Goal: Navigation & Orientation: Find specific page/section

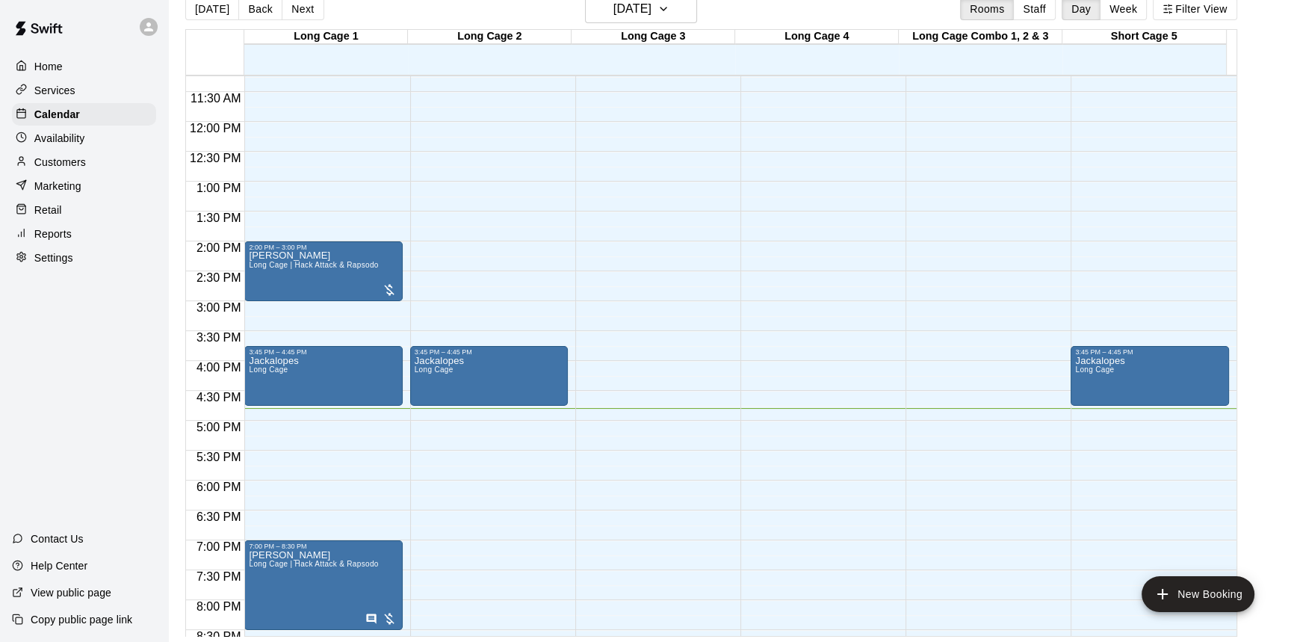
scroll to position [671, 0]
click at [259, 9] on button "Back" at bounding box center [260, 9] width 44 height 22
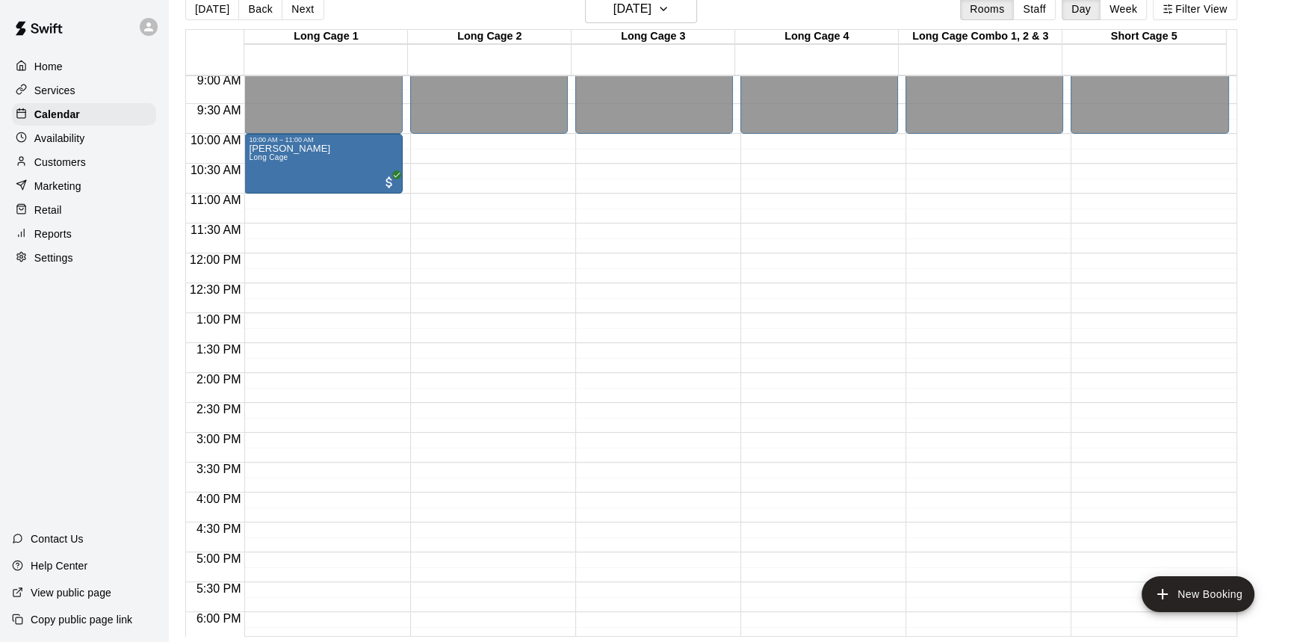
scroll to position [468, 0]
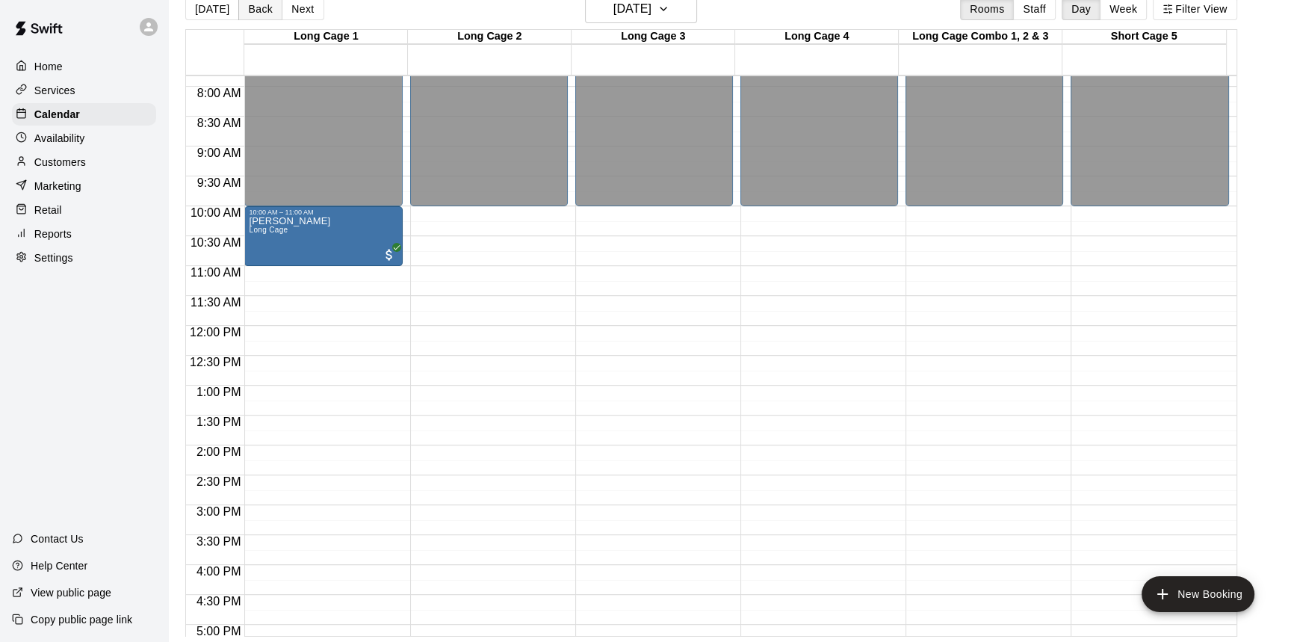
click at [253, 6] on button "Back" at bounding box center [260, 9] width 44 height 22
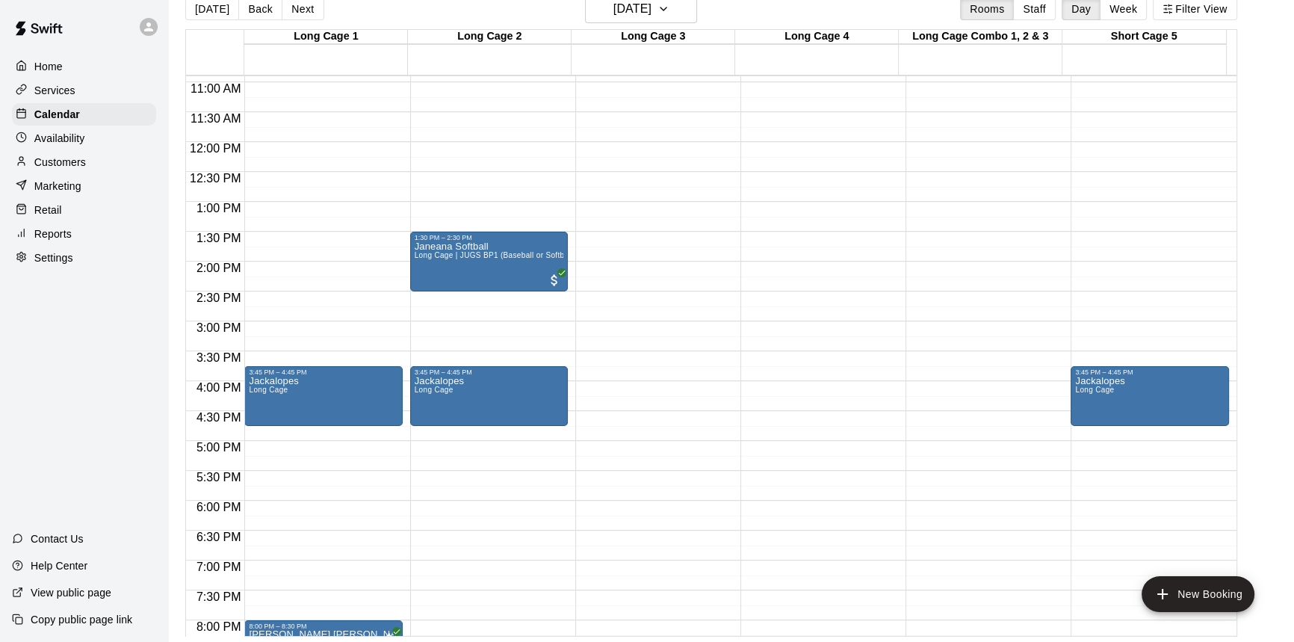
scroll to position [740, 0]
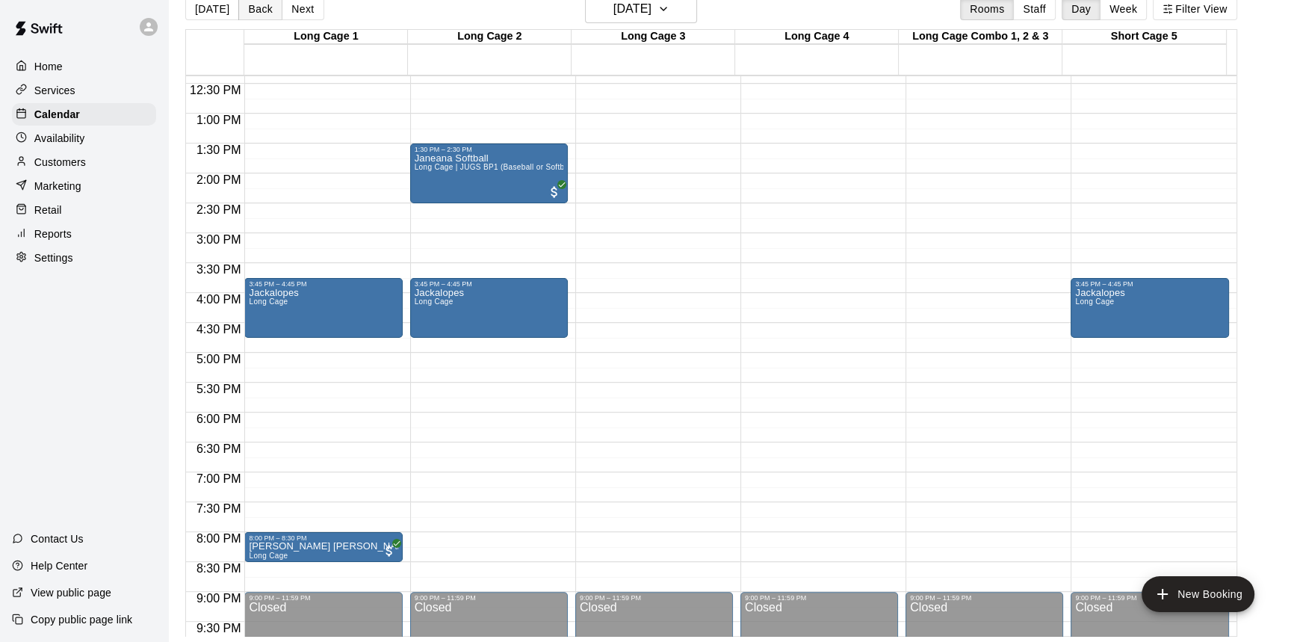
click at [256, 10] on button "Back" at bounding box center [260, 9] width 44 height 22
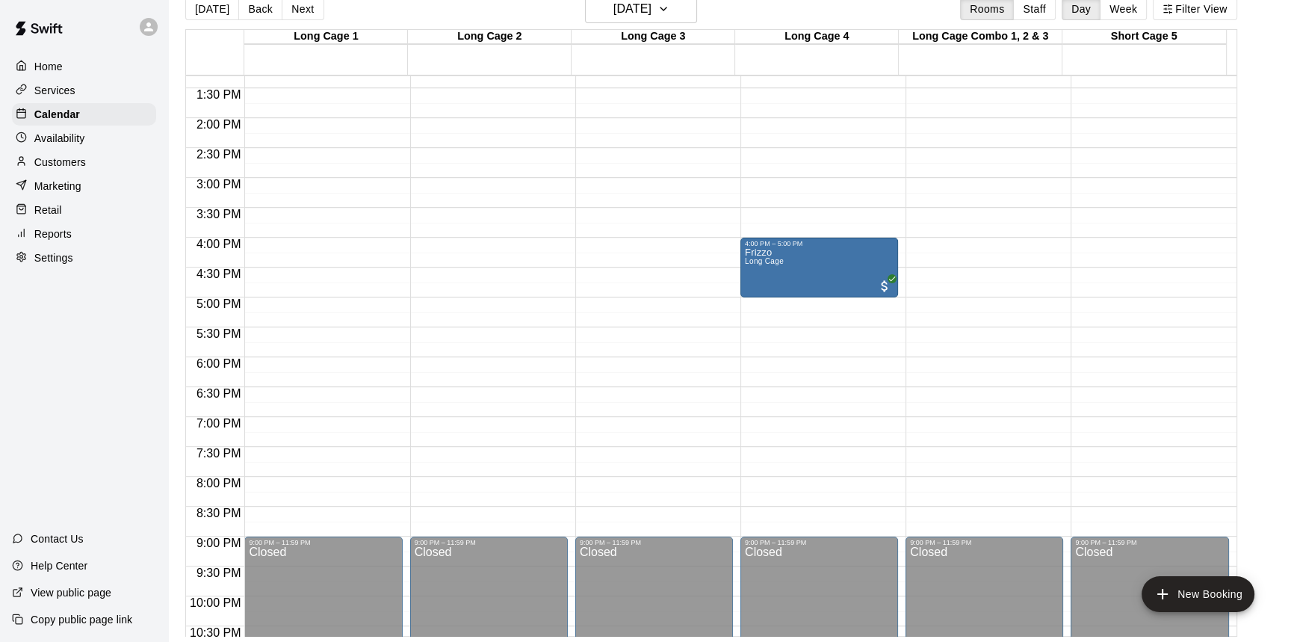
scroll to position [807, 0]
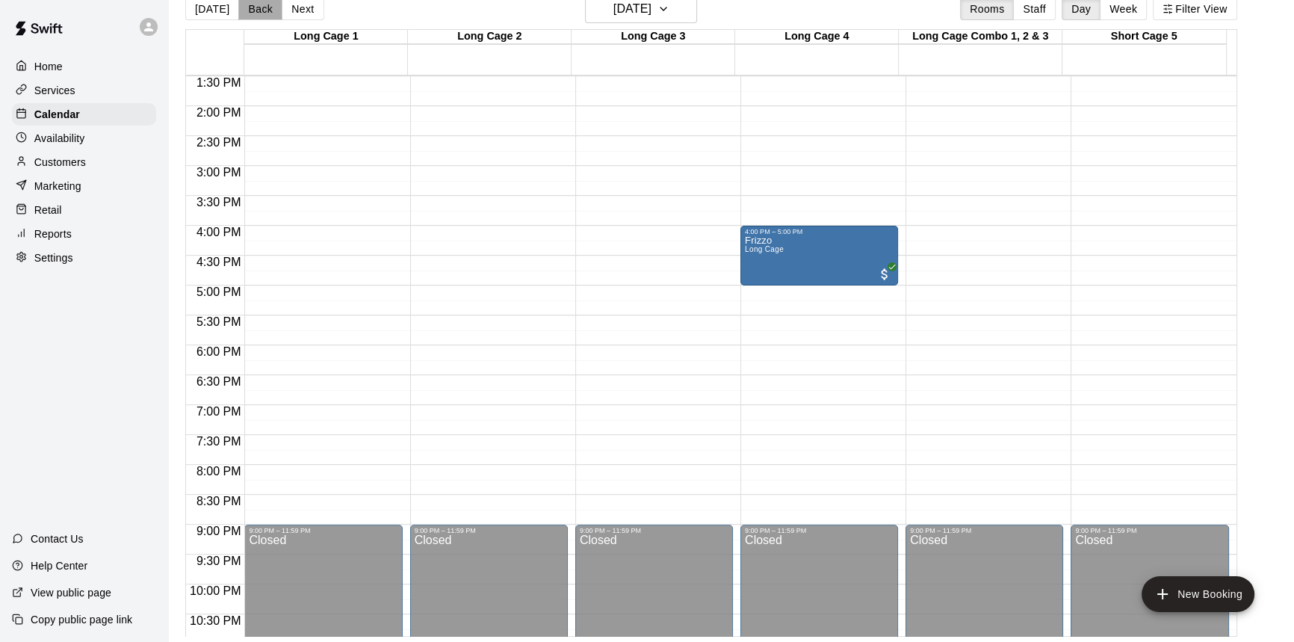
click at [255, 14] on button "Back" at bounding box center [260, 9] width 44 height 22
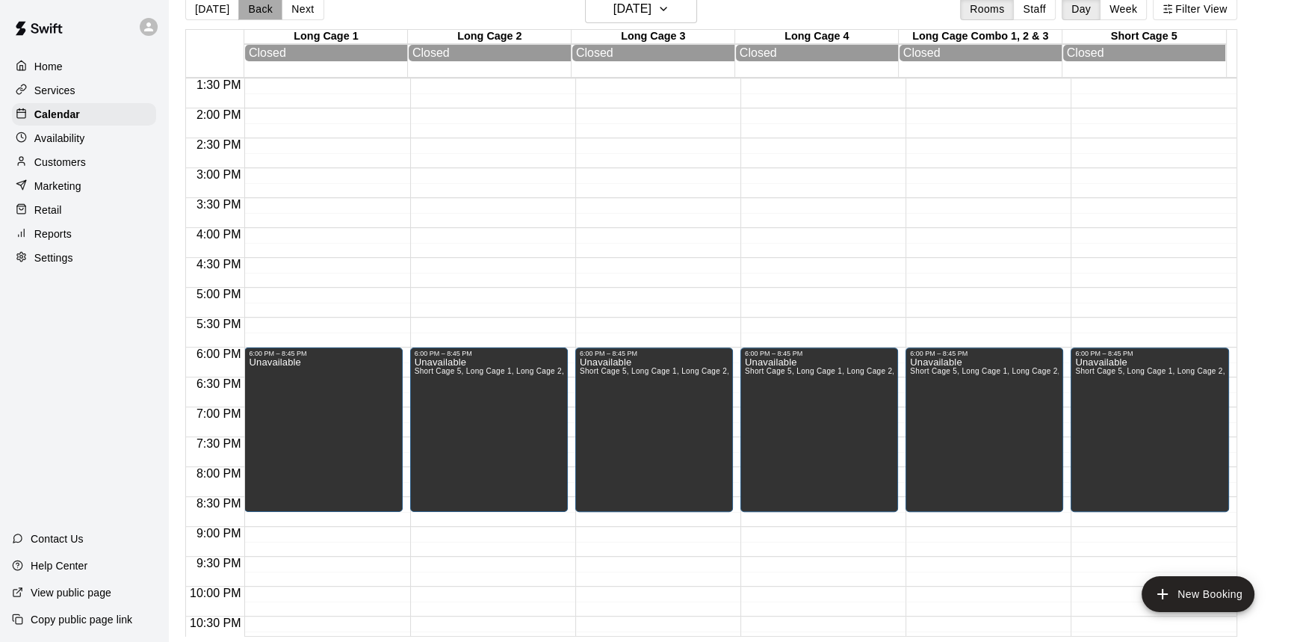
click at [246, 0] on button "Back" at bounding box center [260, 9] width 44 height 22
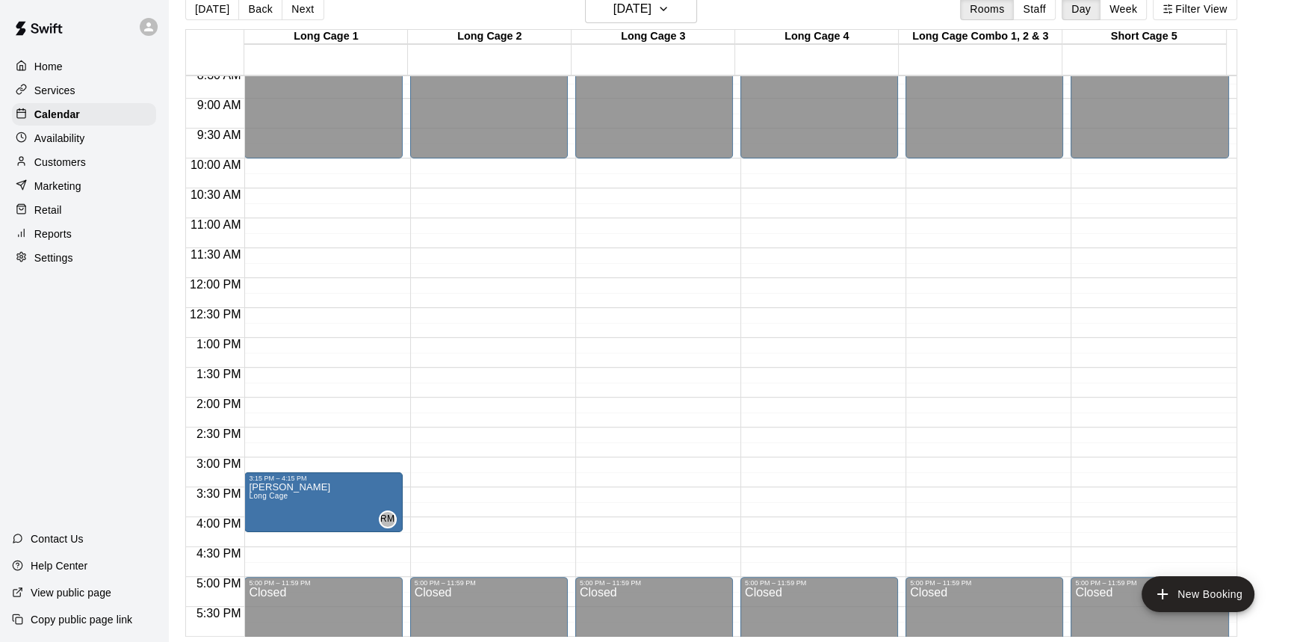
scroll to position [536, 0]
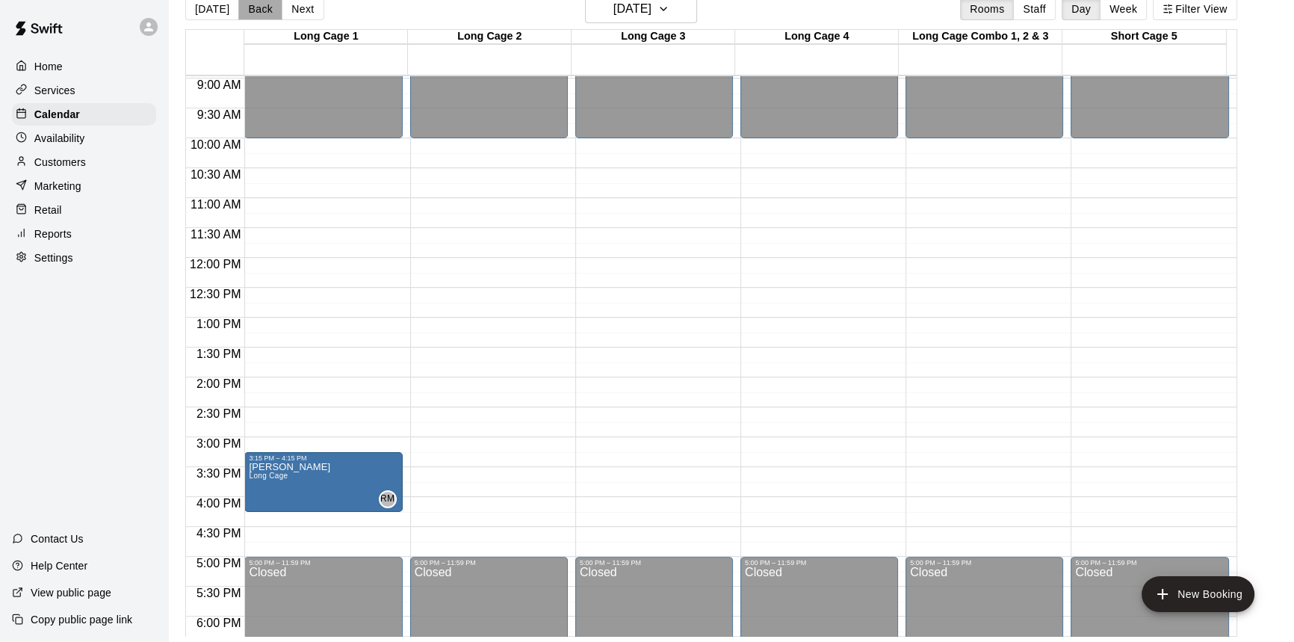
click at [250, 0] on button "Back" at bounding box center [260, 9] width 44 height 22
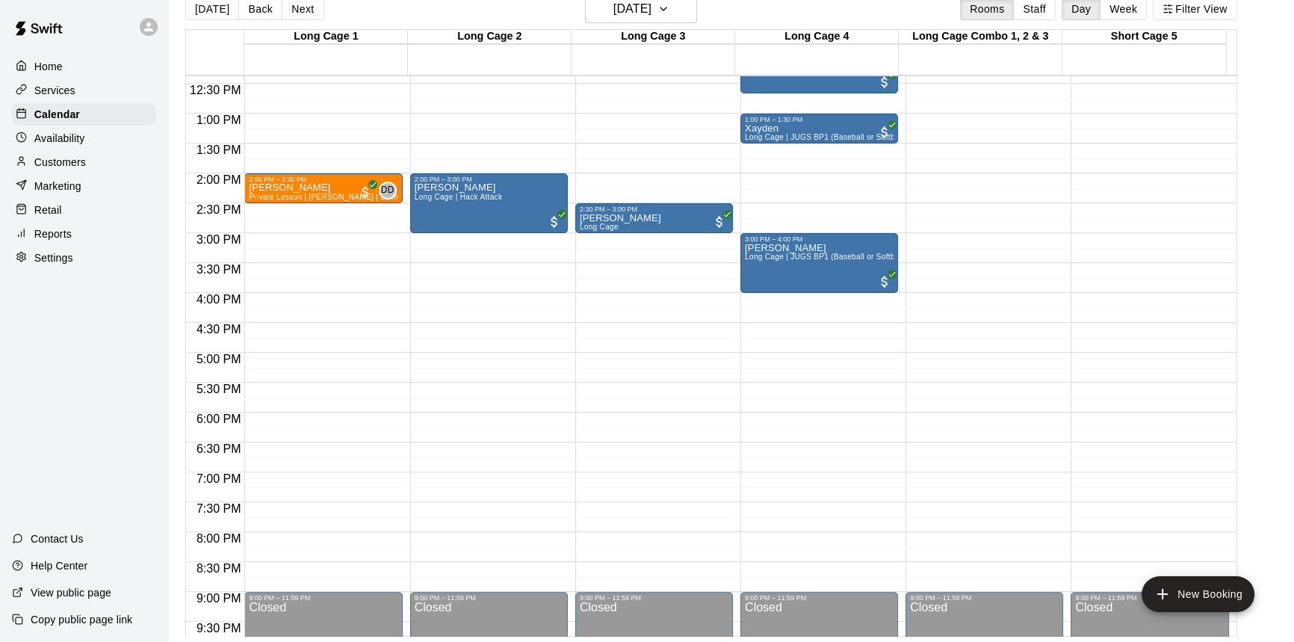
scroll to position [807, 0]
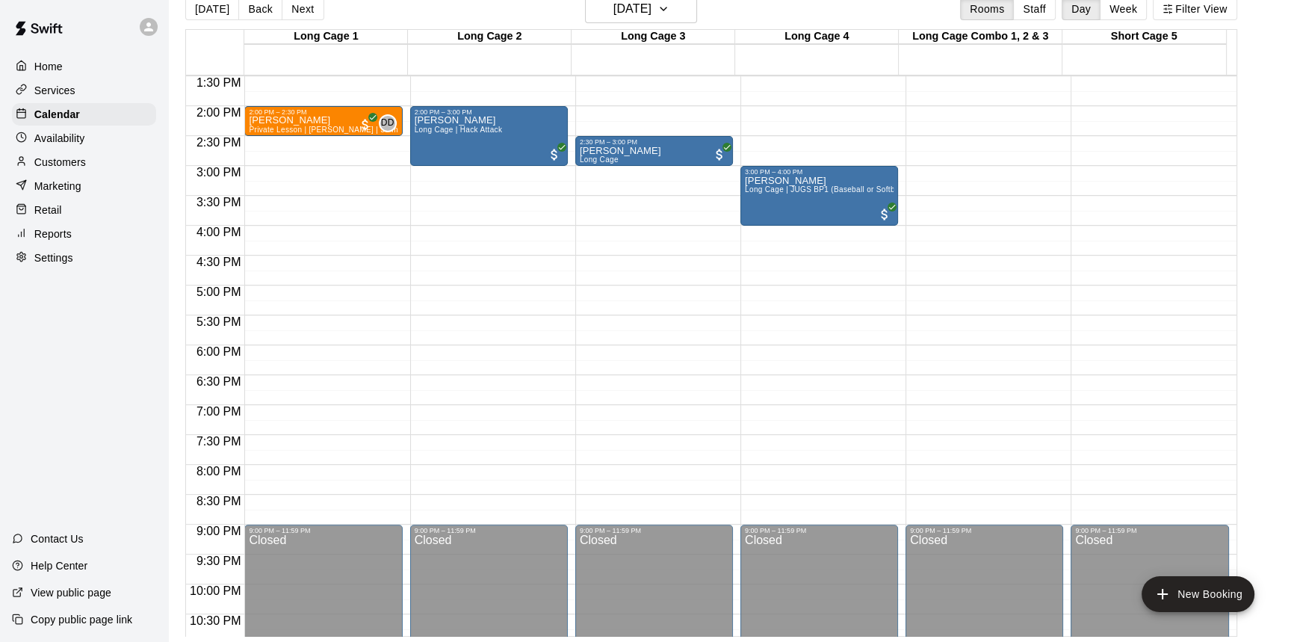
click at [265, 5] on button "Back" at bounding box center [260, 9] width 44 height 22
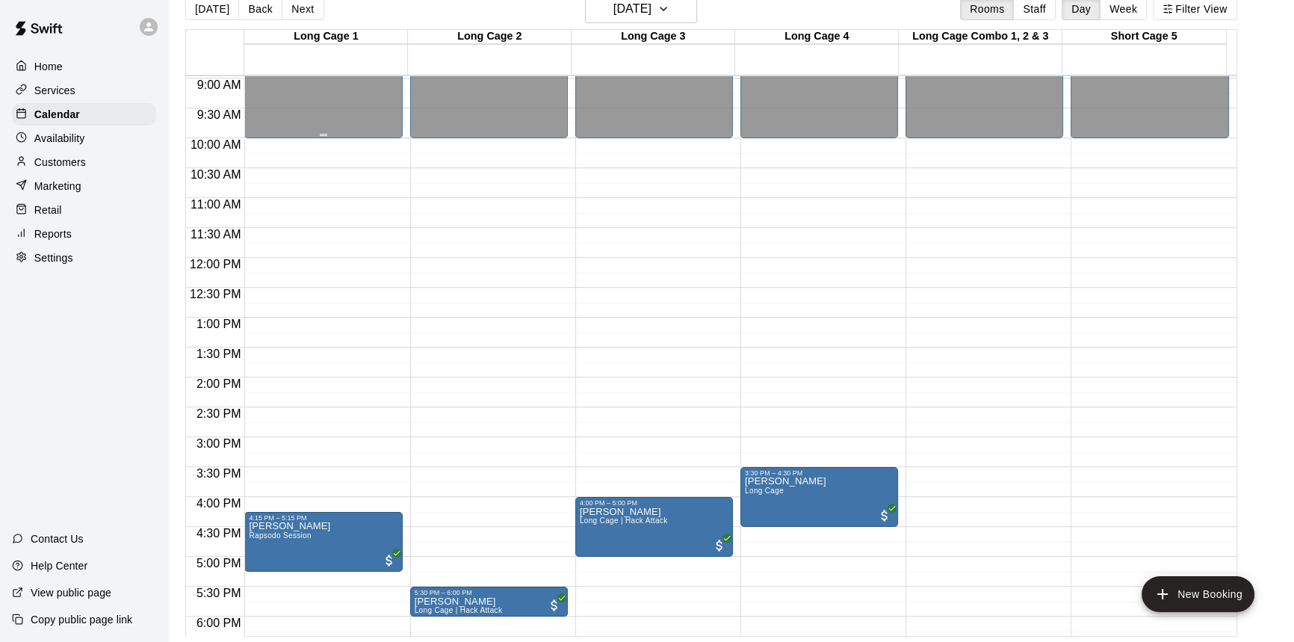
scroll to position [400, 0]
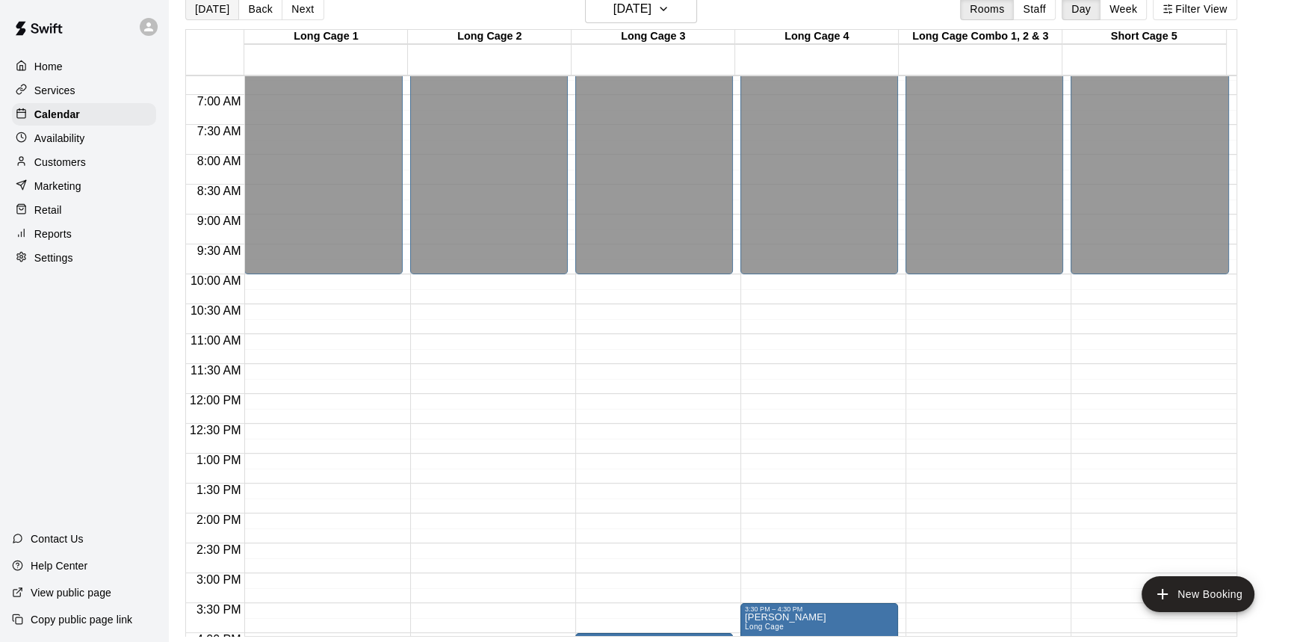
click at [212, 2] on button "[DATE]" at bounding box center [212, 9] width 54 height 22
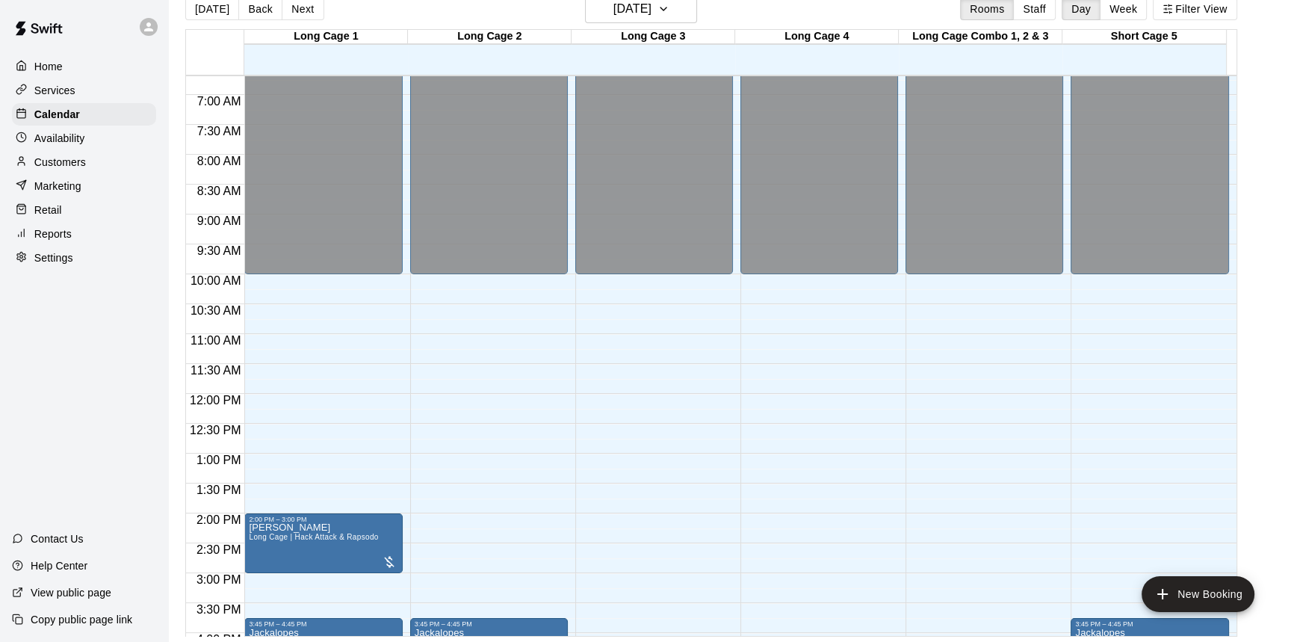
click at [67, 205] on div "Retail" at bounding box center [84, 210] width 144 height 22
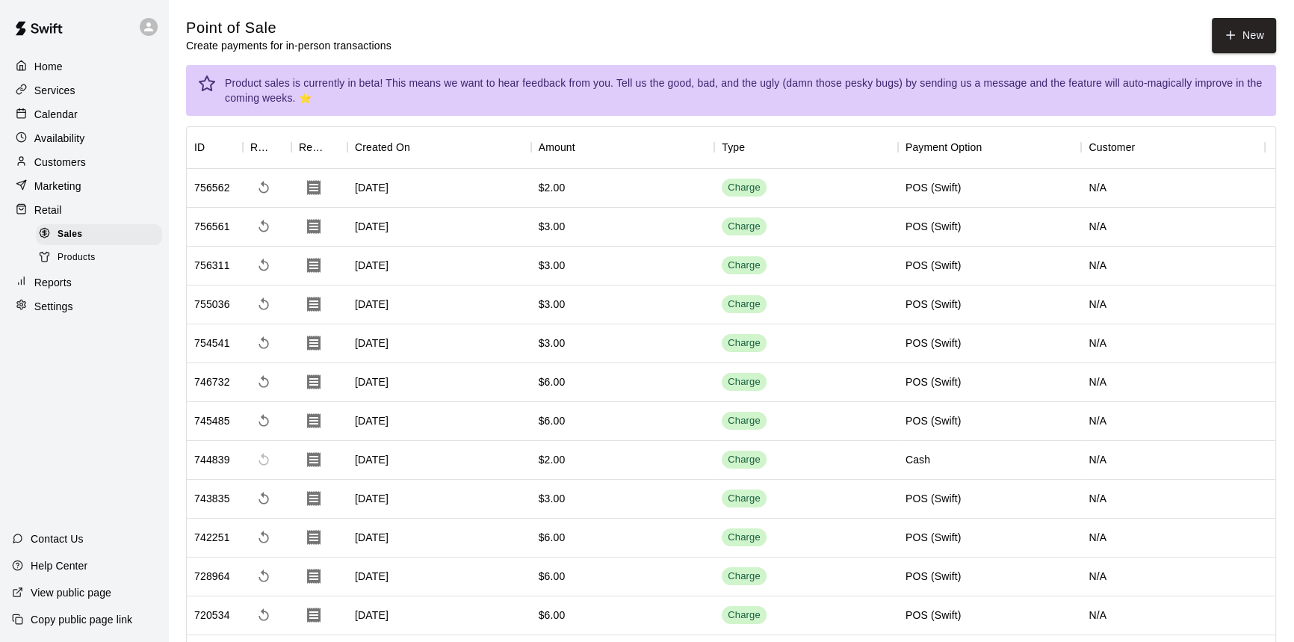
click at [80, 117] on div "Calendar" at bounding box center [84, 114] width 144 height 22
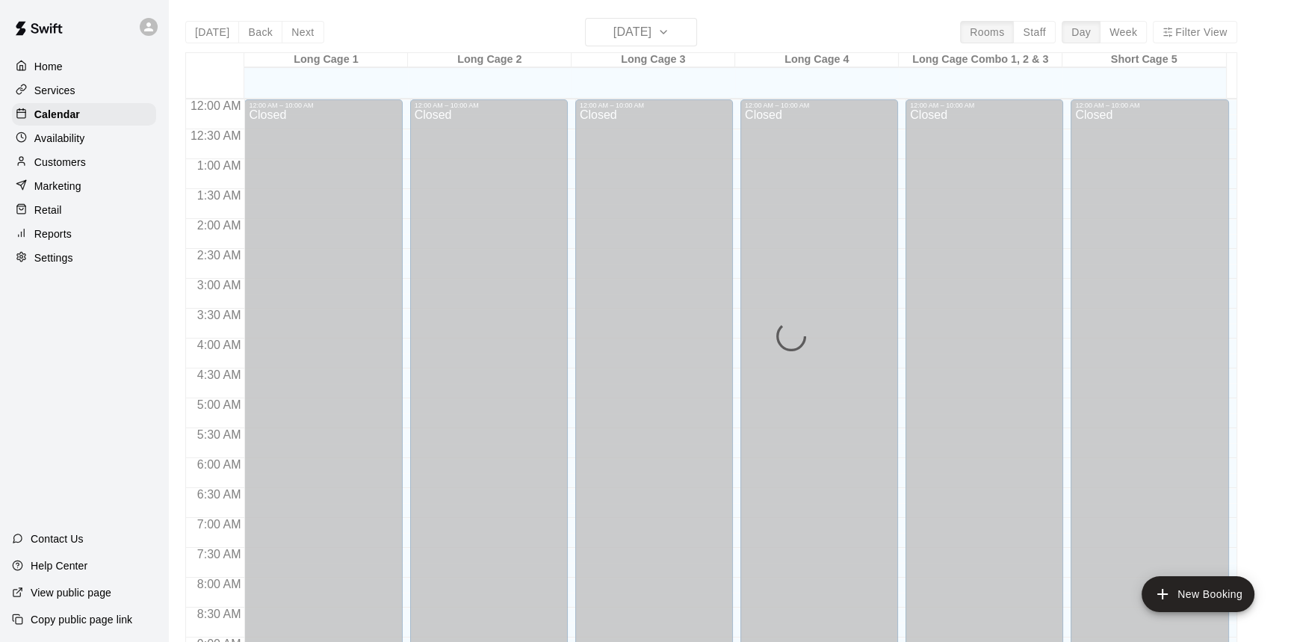
scroll to position [829, 0]
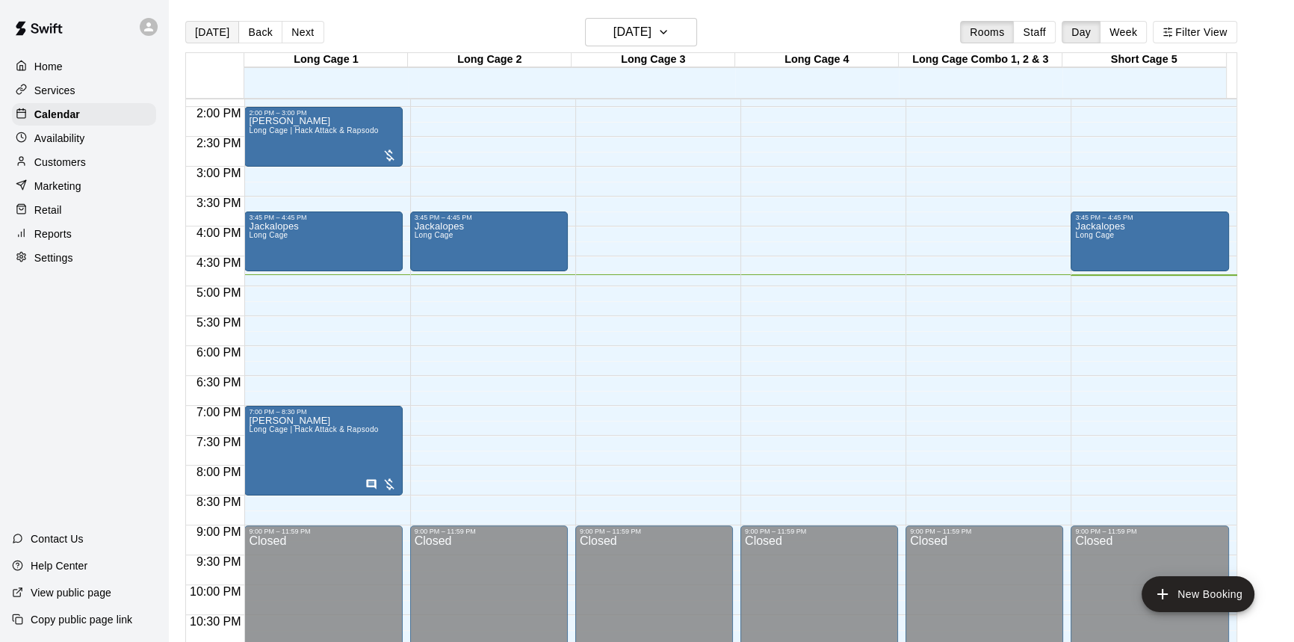
click at [220, 34] on button "[DATE]" at bounding box center [212, 32] width 54 height 22
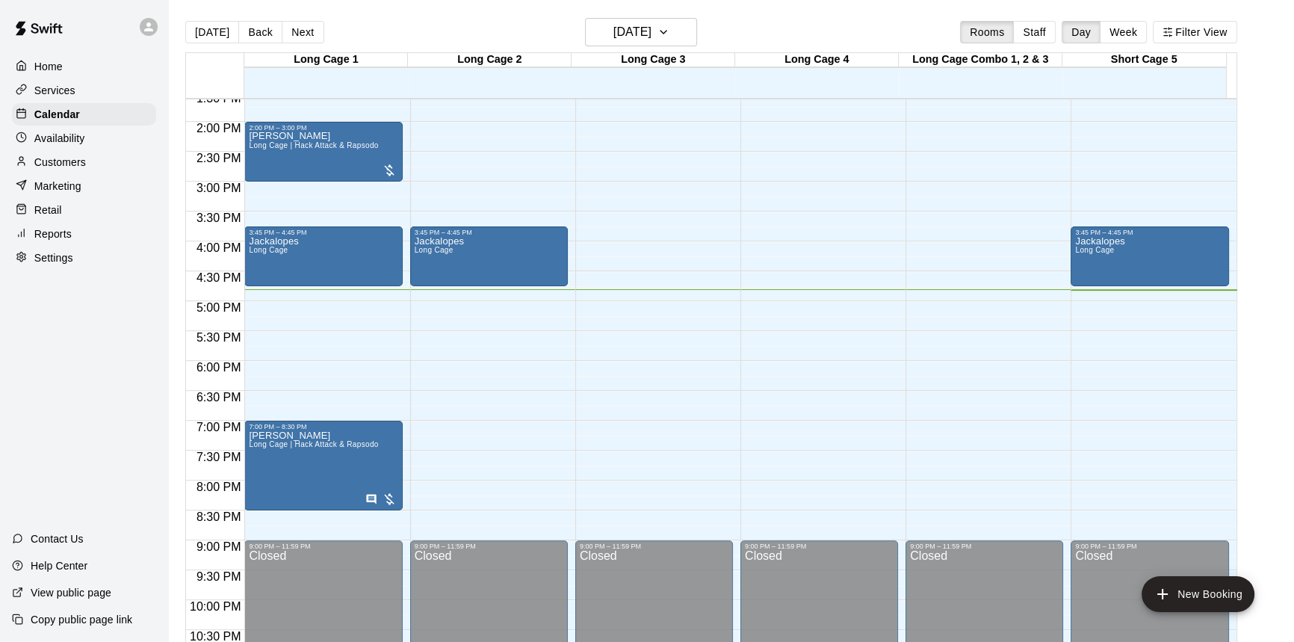
scroll to position [874, 0]
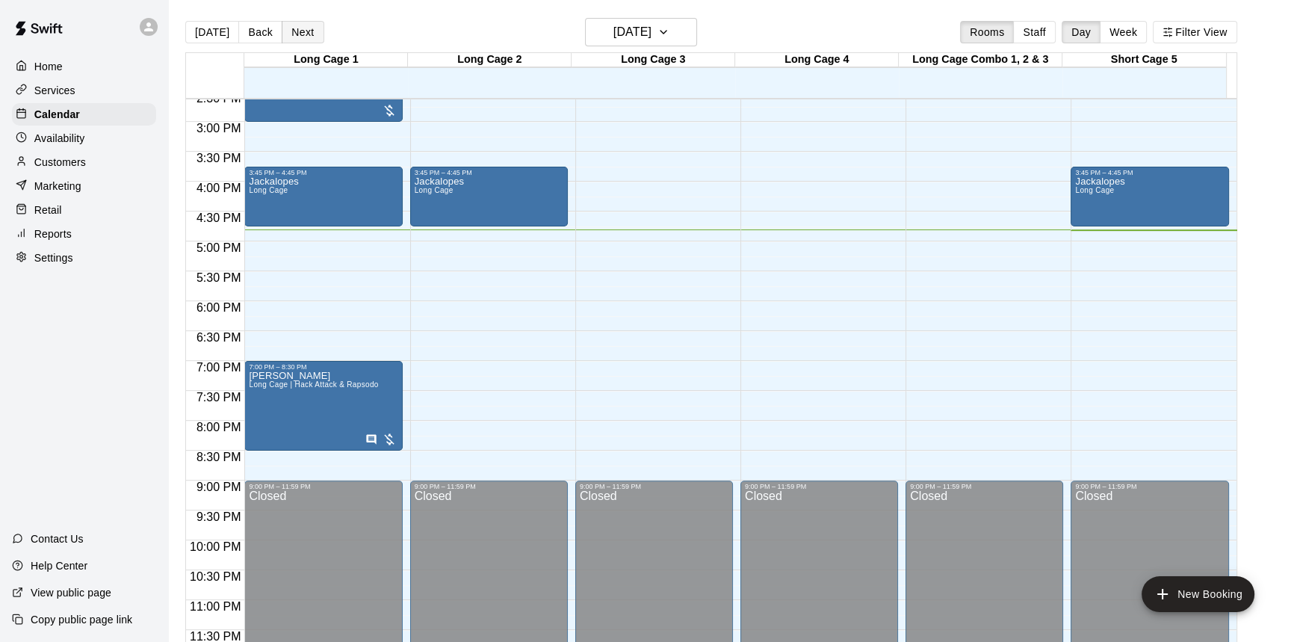
click at [299, 36] on button "Next" at bounding box center [303, 32] width 42 height 22
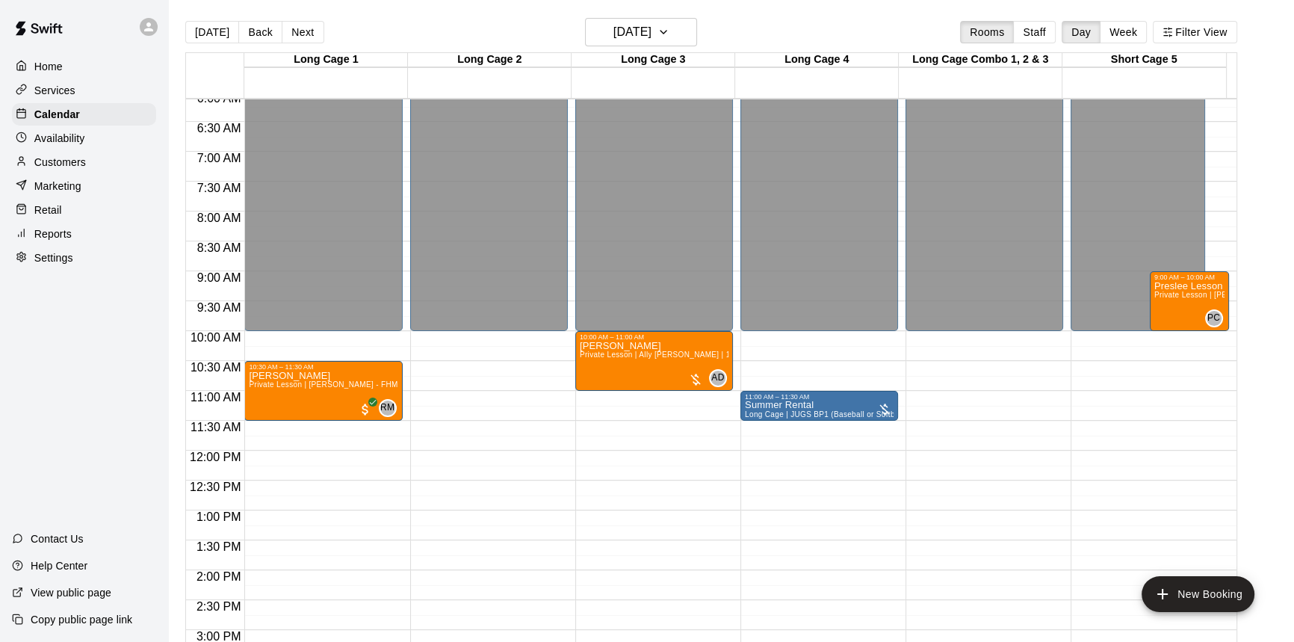
scroll to position [399, 0]
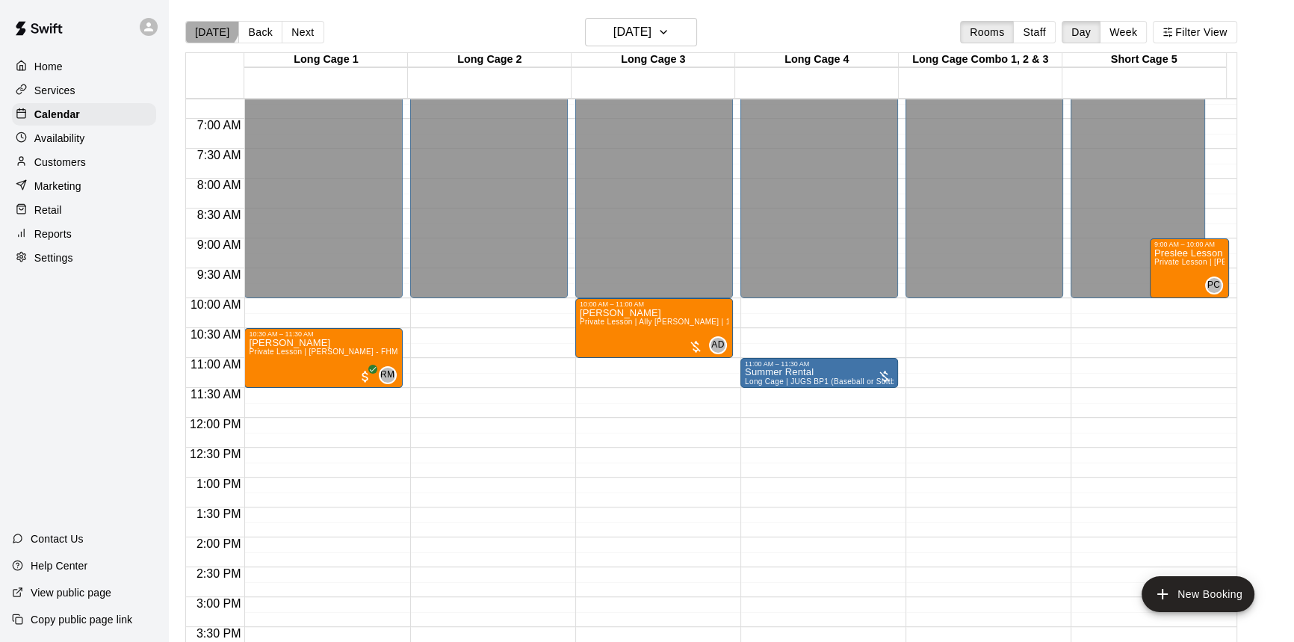
click at [208, 23] on button "[DATE]" at bounding box center [212, 32] width 54 height 22
